Goal: Register for event/course

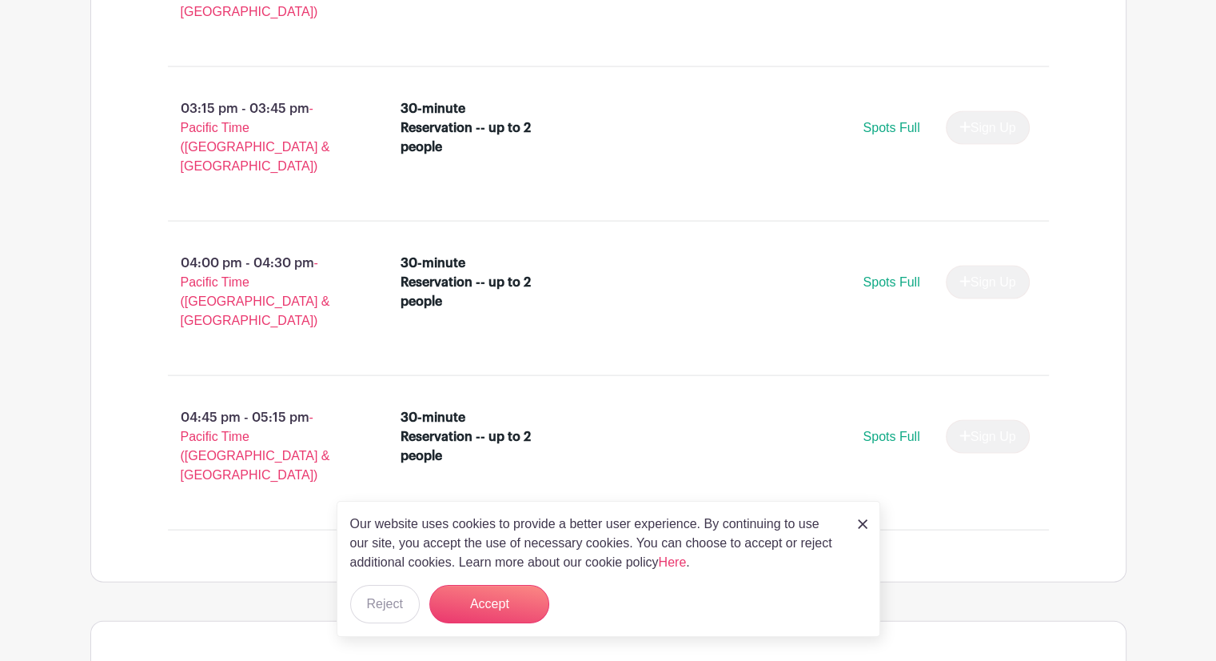
scroll to position [3336, 0]
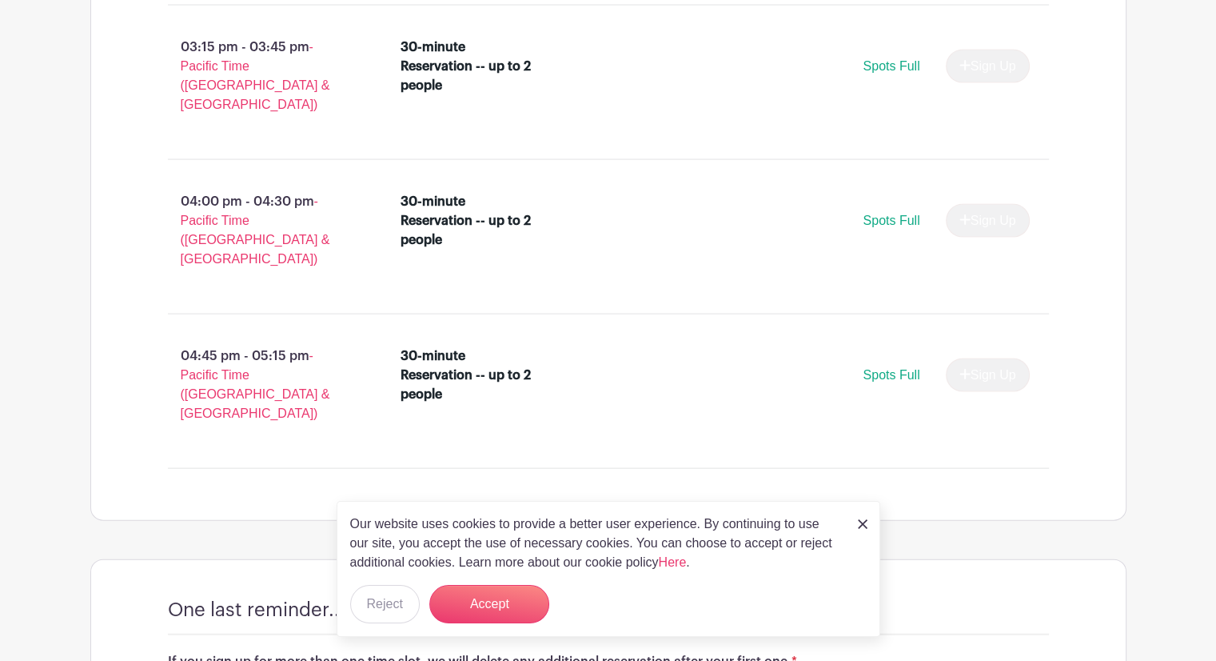
click at [865, 524] on img at bounding box center [863, 524] width 10 height 10
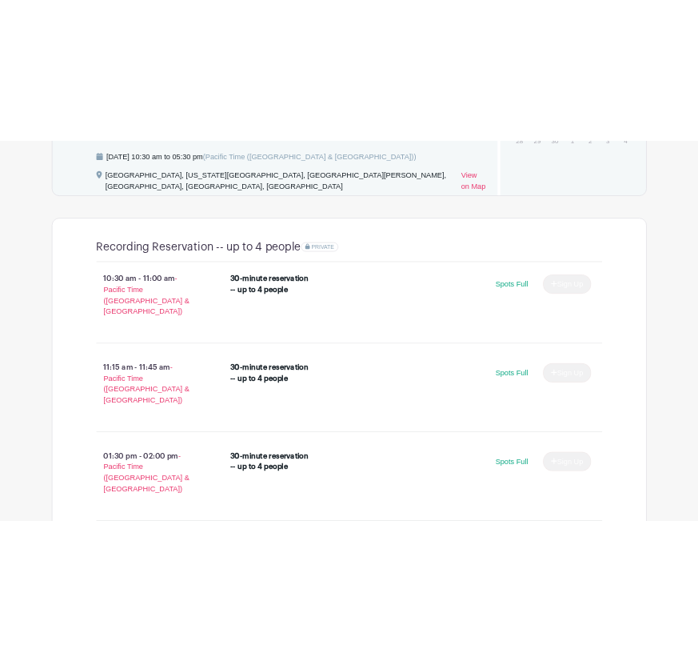
scroll to position [937, 0]
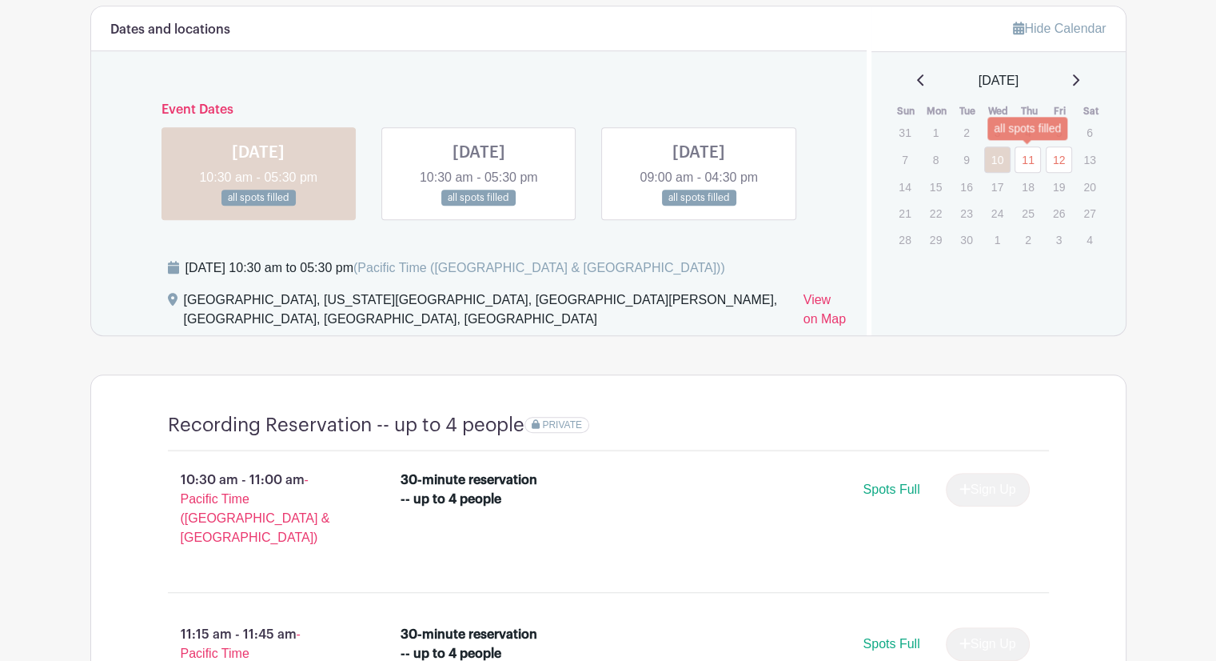
click at [1033, 164] on link "11" at bounding box center [1028, 159] width 26 height 26
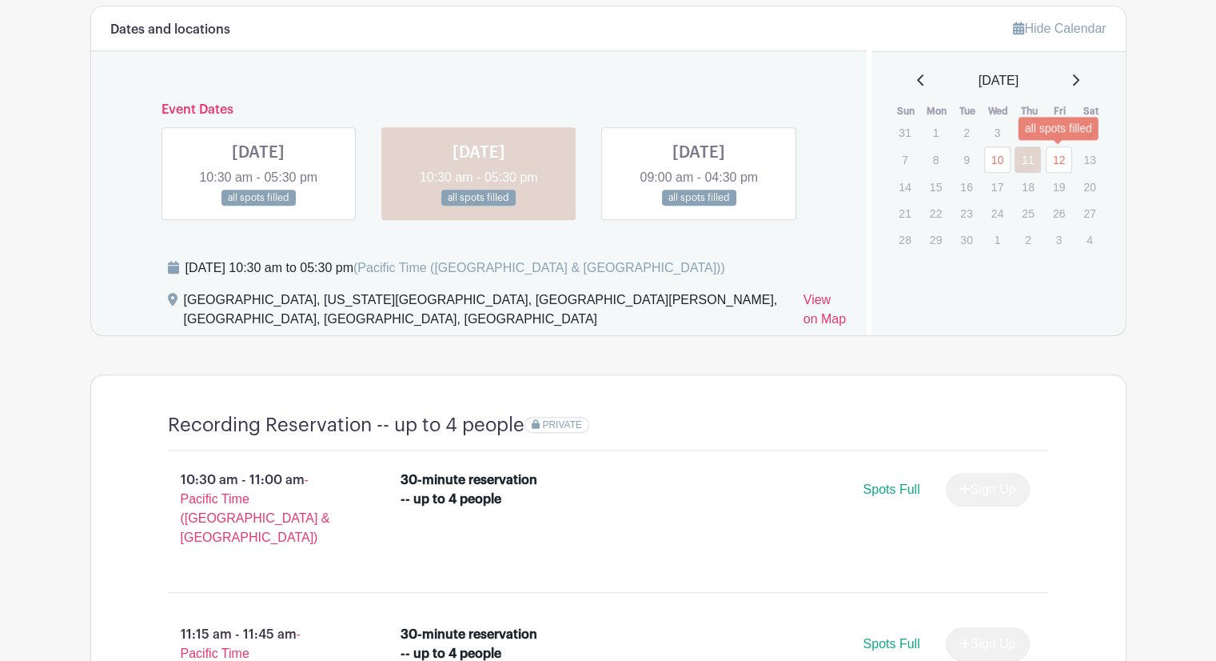
click at [1056, 158] on link "12" at bounding box center [1059, 159] width 26 height 26
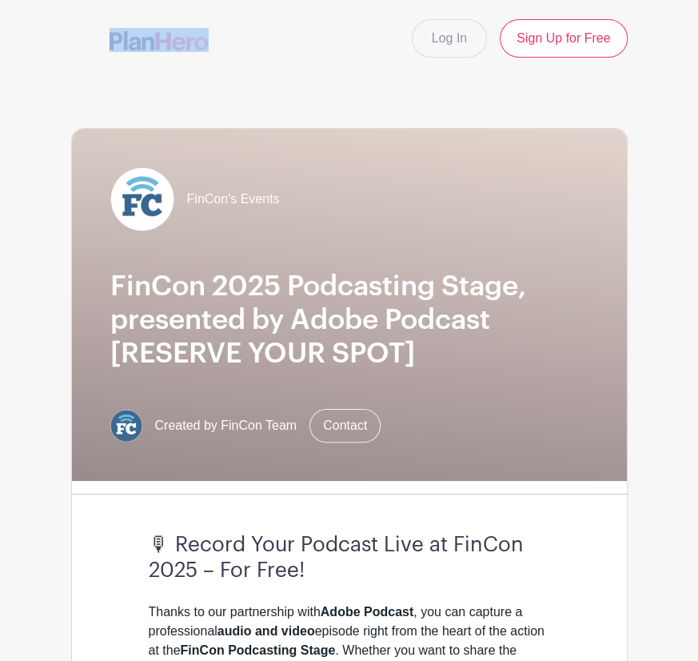
drag, startPoint x: 493, startPoint y: 30, endPoint x: 132, endPoint y: -49, distance: 369.1
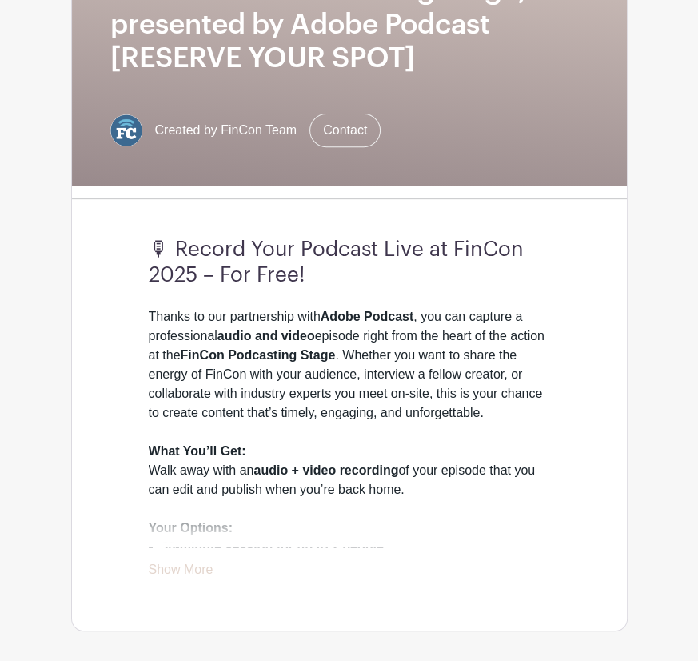
scroll to position [480, 0]
